Goal: Information Seeking & Learning: Learn about a topic

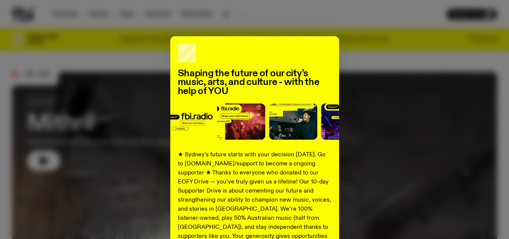
click at [129, 58] on div "Shaping the future of our city’s music, arts, and culture - with the help of YO…" at bounding box center [254, 191] width 485 height 310
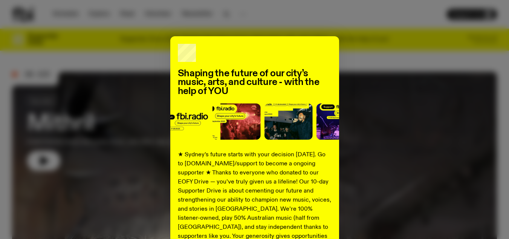
scroll to position [135, 0]
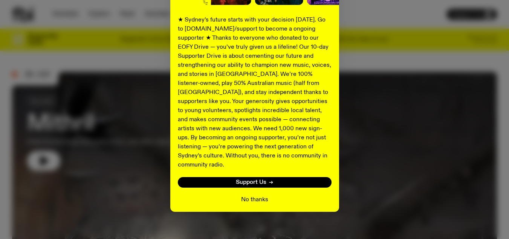
click at [247, 195] on button "No thanks" at bounding box center [254, 199] width 27 height 9
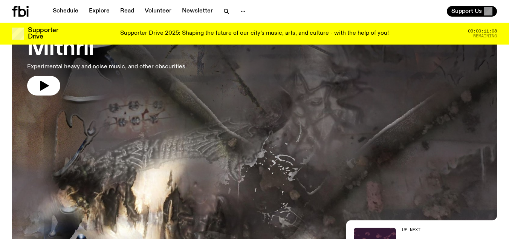
scroll to position [69, 0]
click at [127, 61] on link "Mithril Experimental heavy and noise music, and other obscurities" at bounding box center [106, 58] width 158 height 75
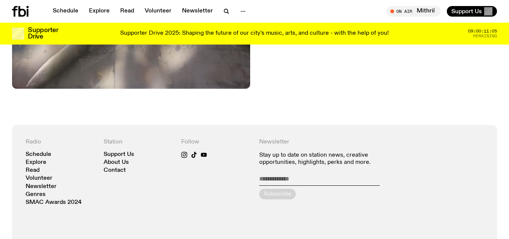
scroll to position [377, 0]
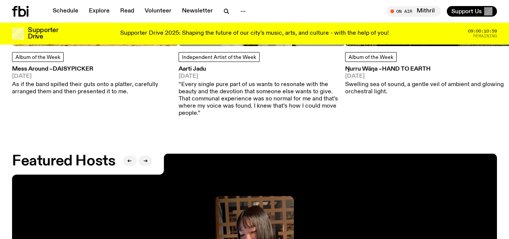
scroll to position [1082, 0]
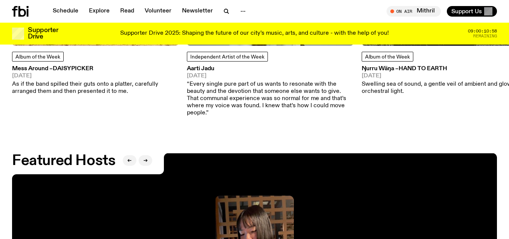
drag, startPoint x: 83, startPoint y: 29, endPoint x: 81, endPoint y: 65, distance: 35.9
click at [81, 65] on div "Album of the Week Mess Around – Daisypicker [DATE] As if the band spilled their…" at bounding box center [95, 73] width 167 height 43
click at [50, 59] on span "Album of the Week" at bounding box center [37, 56] width 45 height 5
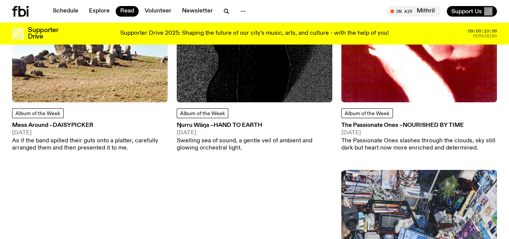
scroll to position [168, 0]
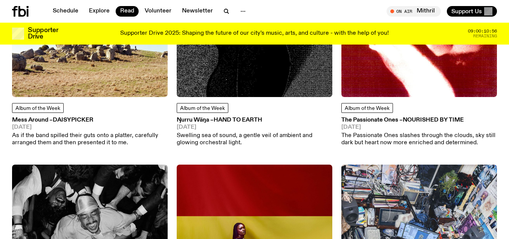
click at [131, 98] on div "Album of the Week Mess Around – Daisypicker [DATE] As if the band spilled their…" at bounding box center [90, 43] width 156 height 205
click at [76, 139] on p "As if the band spilled their guts onto a platter, carefully arranged them and t…" at bounding box center [90, 139] width 156 height 14
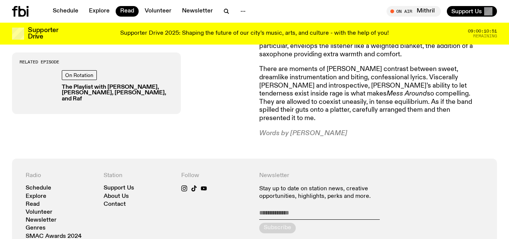
scroll to position [405, 0]
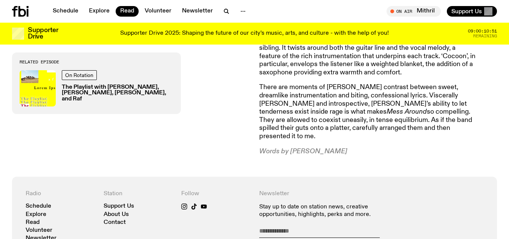
click at [308, 147] on p "Words by [PERSON_NAME]" at bounding box center [367, 151] width 217 height 8
click at [241, 8] on icon "button" at bounding box center [243, 11] width 9 height 9
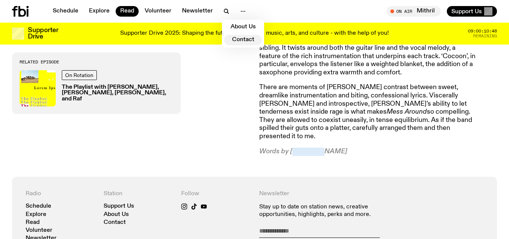
click at [242, 43] on link "Contact" at bounding box center [243, 40] width 38 height 11
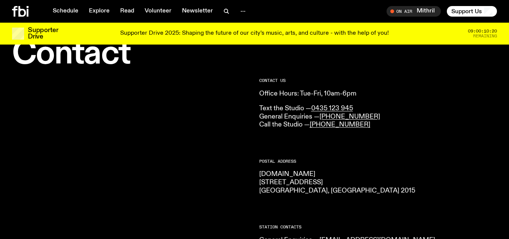
scroll to position [26, 0]
